Goal: Information Seeking & Learning: Understand process/instructions

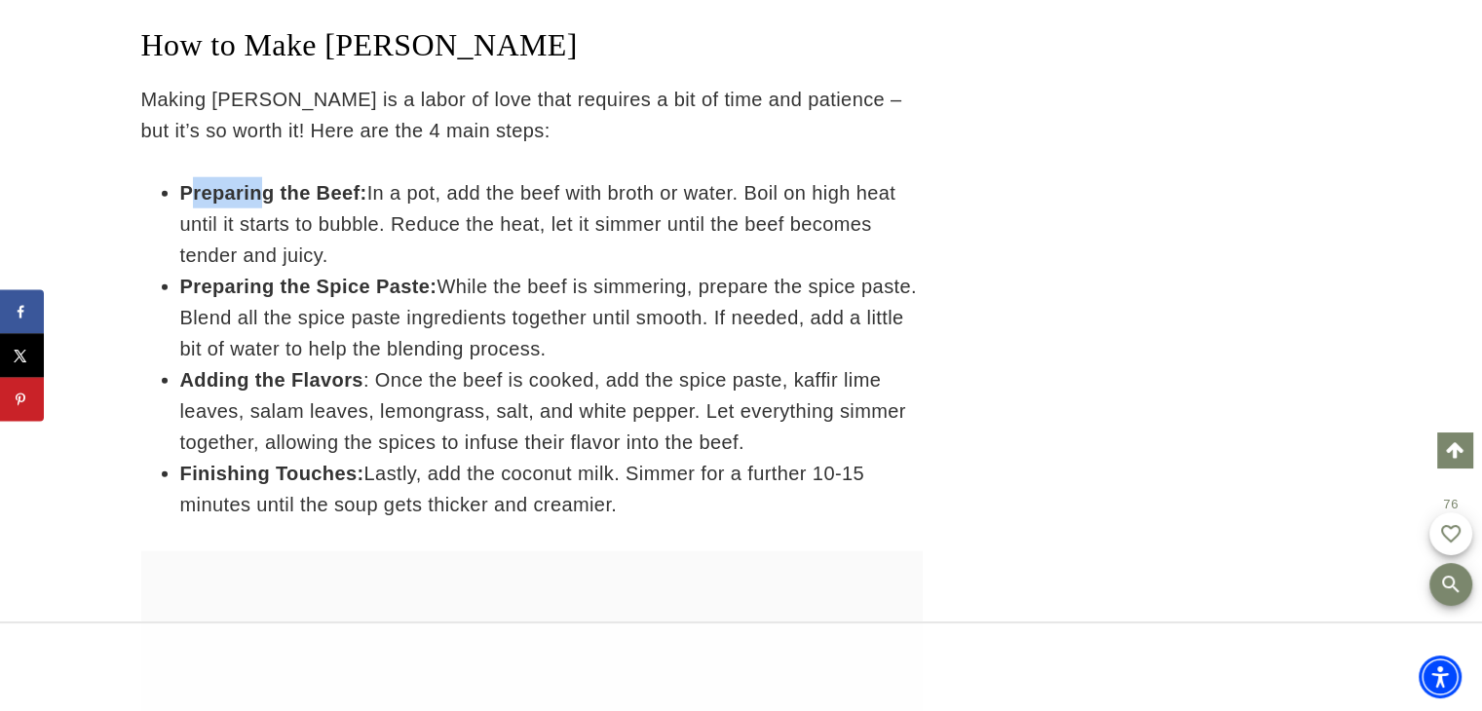
drag, startPoint x: 187, startPoint y: 158, endPoint x: 259, endPoint y: 158, distance: 72.1
click at [259, 182] on strong "Preparing the Beef:" at bounding box center [273, 192] width 187 height 21
click at [181, 182] on strong "Preparing the Beef:" at bounding box center [273, 192] width 187 height 21
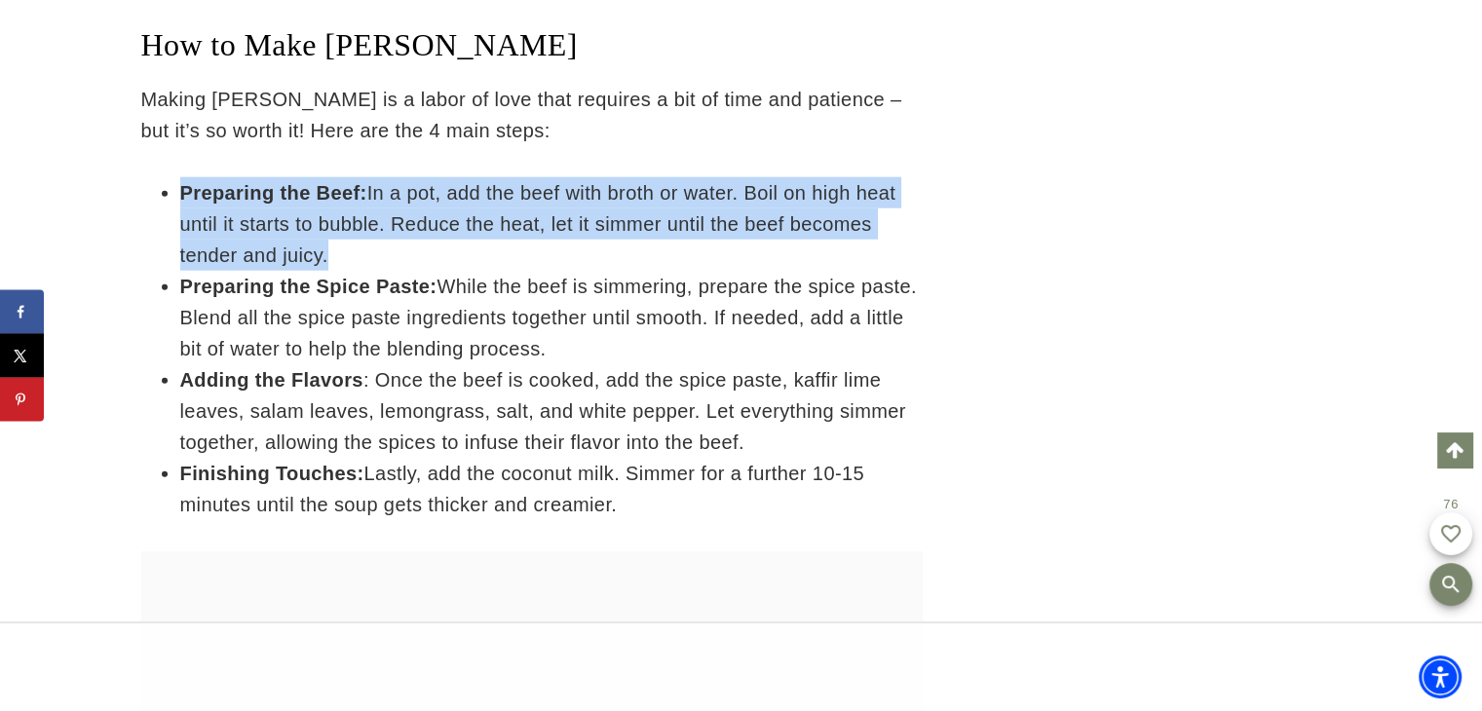
drag, startPoint x: 181, startPoint y: 153, endPoint x: 336, endPoint y: 224, distance: 170.5
click at [336, 224] on li "Preparing the Beef: In a pot, add the beef with broth or water. Boil on high he…" at bounding box center [551, 224] width 743 height 94
copy li "Preparing the Beef: In a pot, add the beef with broth or water. Boil on high he…"
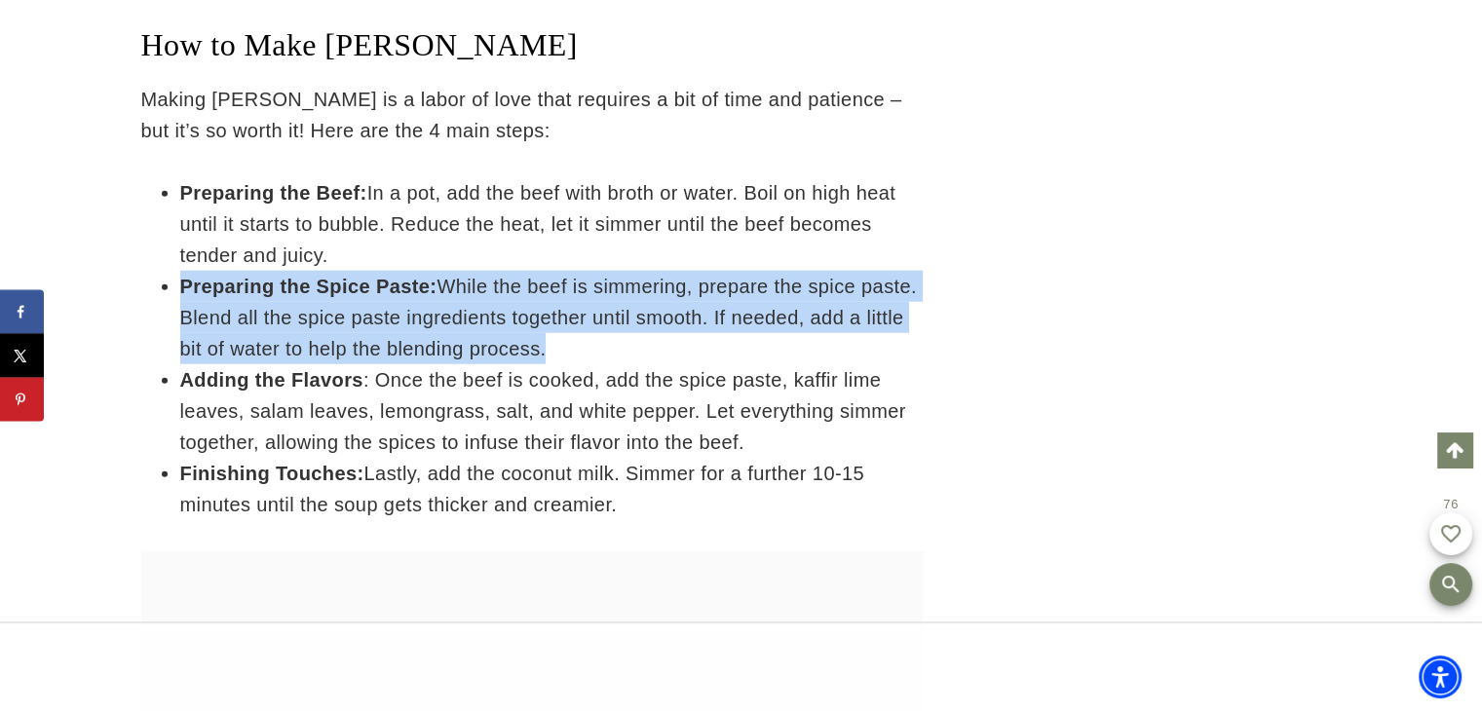
drag, startPoint x: 175, startPoint y: 261, endPoint x: 544, endPoint y: 320, distance: 373.0
click at [544, 320] on ul "Preparing the Beef: In a pot, add the beef with broth or water. Boil on high he…" at bounding box center [532, 348] width 782 height 343
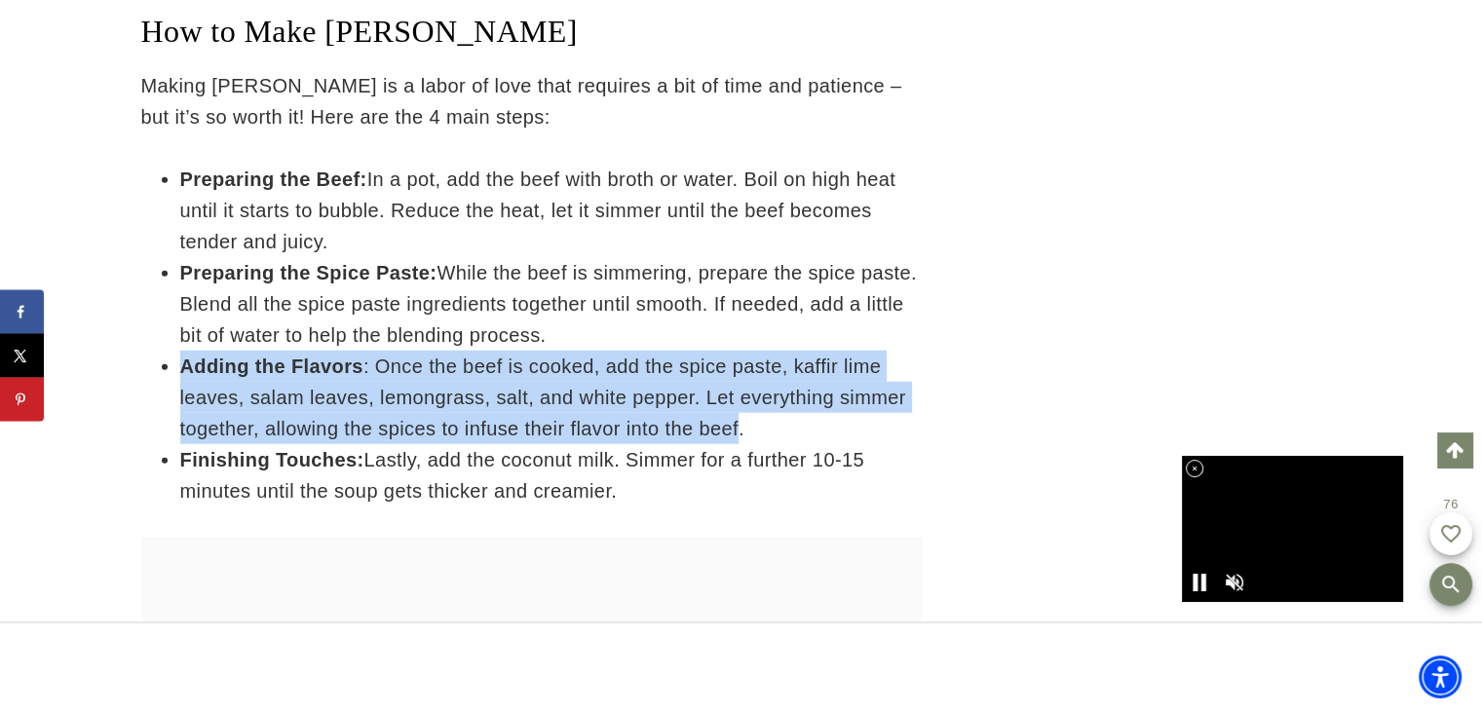
drag, startPoint x: 183, startPoint y: 340, endPoint x: 746, endPoint y: 400, distance: 565.5
click at [746, 400] on li "Adding the Flavors : Once the beef is cooked, add the spice paste, kaffir lime …" at bounding box center [551, 398] width 743 height 94
copy li "Adding the Flavors : Once the beef is cooked, add the spice paste, kaffir lime …"
